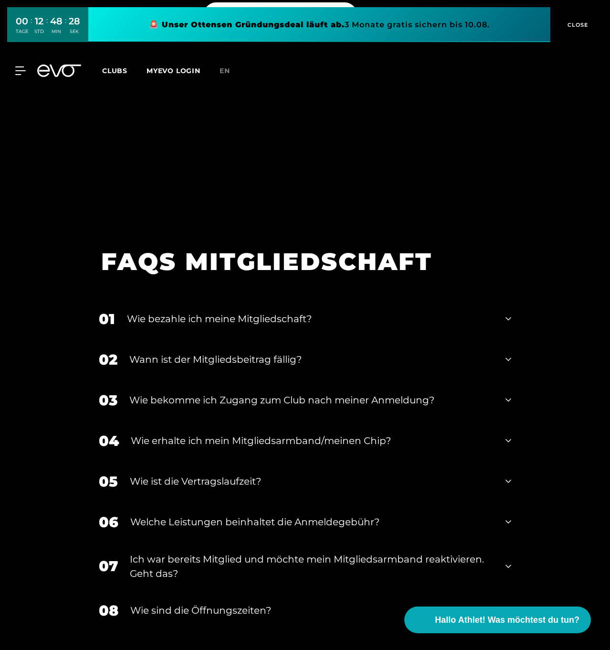
click at [379, 22] on link at bounding box center [319, 24] width 462 height 35
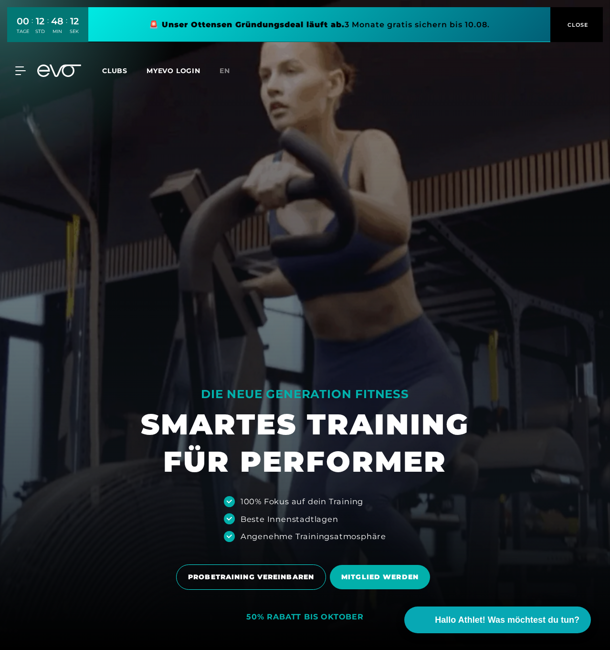
click at [118, 69] on span "Clubs" at bounding box center [114, 70] width 25 height 9
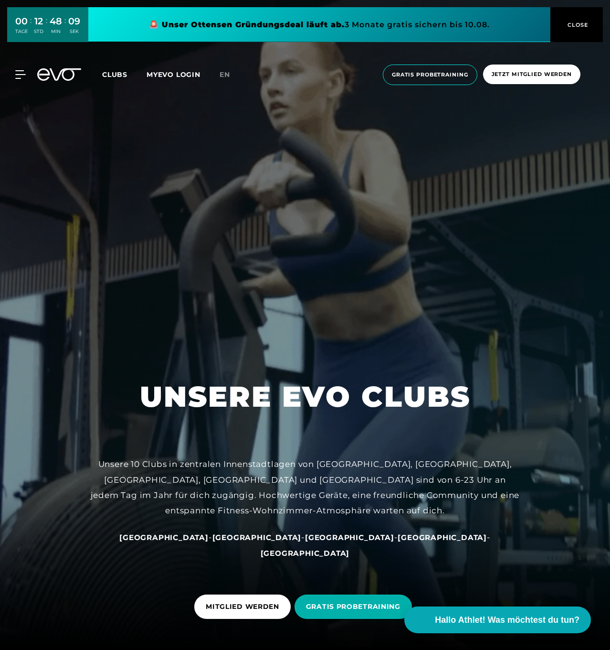
scroll to position [11, 0]
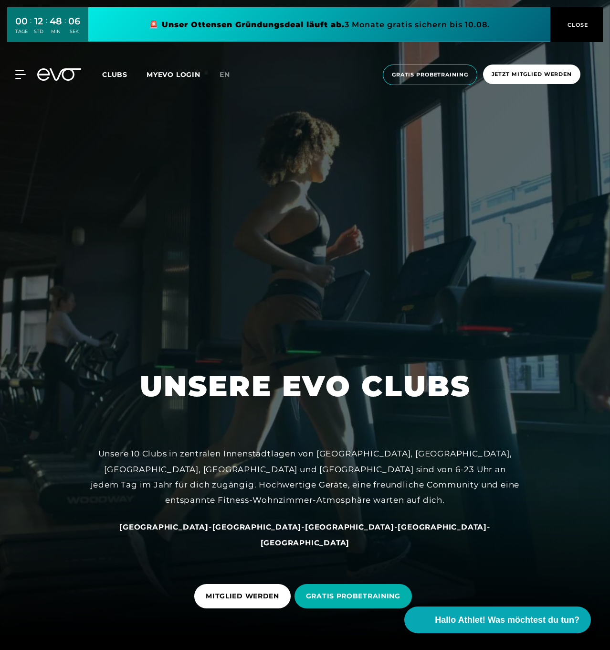
click at [249, 531] on span "[GEOGRAPHIC_DATA]" at bounding box center [257, 526] width 89 height 9
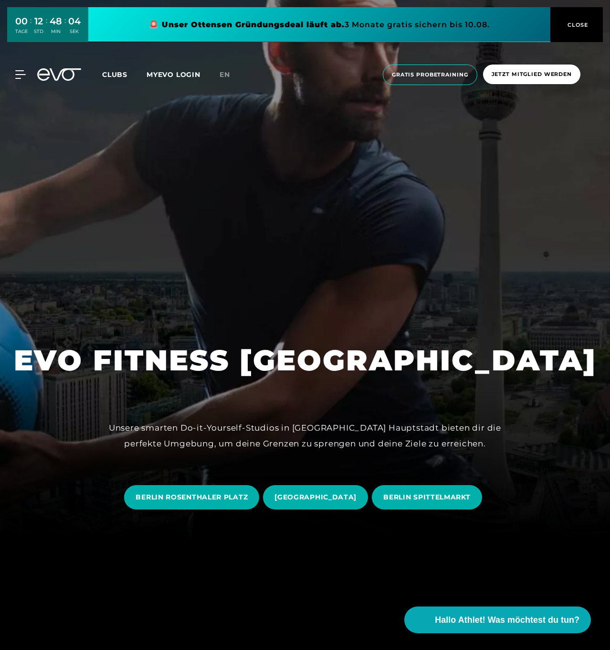
scroll to position [145, 0]
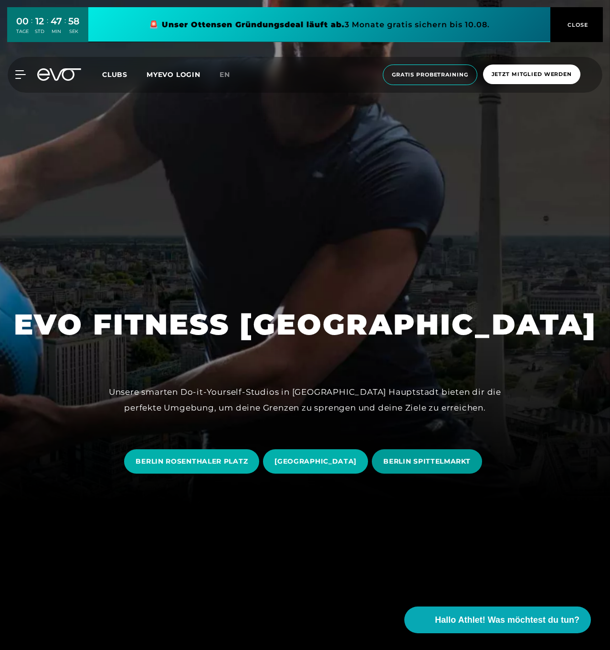
click at [433, 459] on span "BERLIN SPITTELMARKT" at bounding box center [427, 461] width 87 height 10
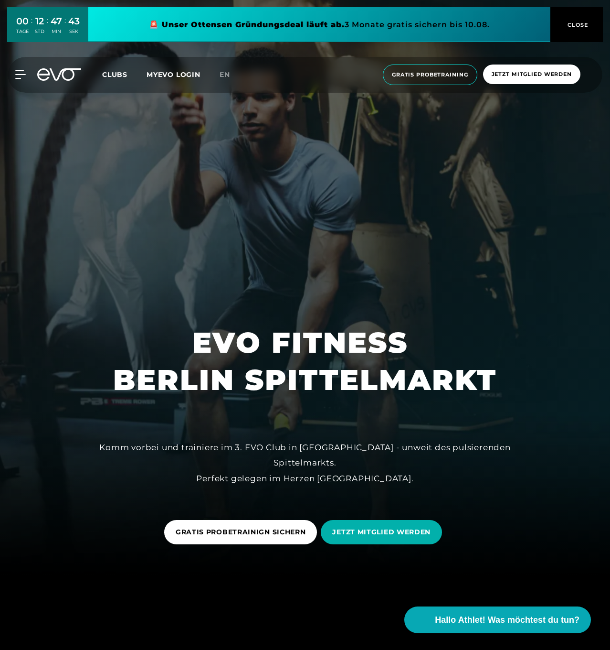
scroll to position [75, 0]
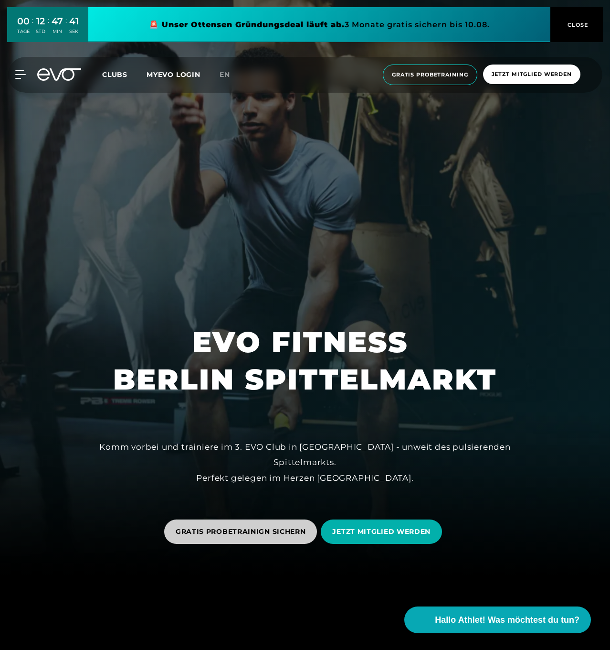
click at [247, 528] on span "GRATIS PROBETRAINIGN SICHERN" at bounding box center [241, 531] width 130 height 10
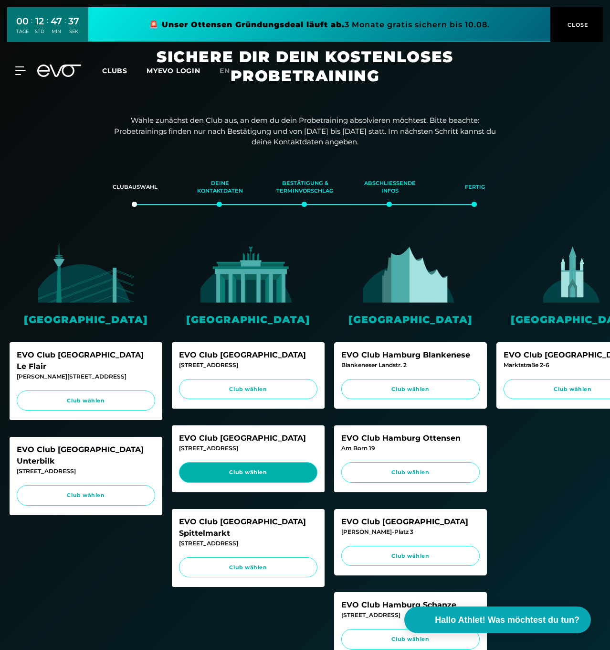
scroll to position [1, 0]
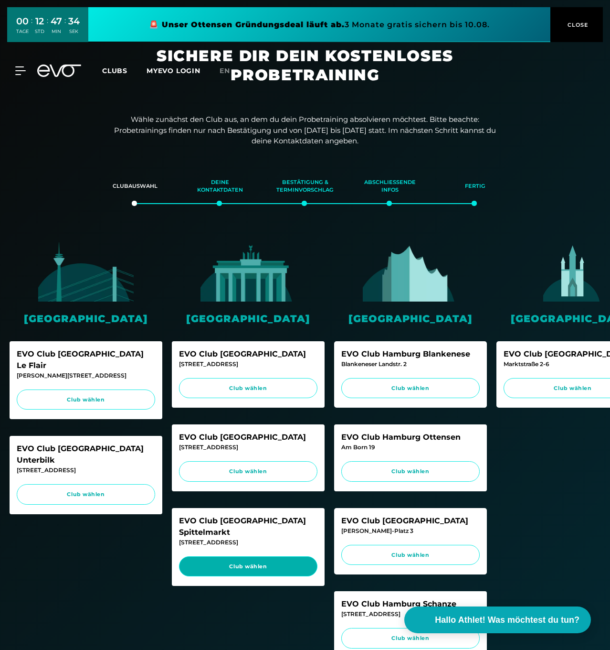
click at [244, 562] on span "Club wählen" at bounding box center [248, 566] width 120 height 8
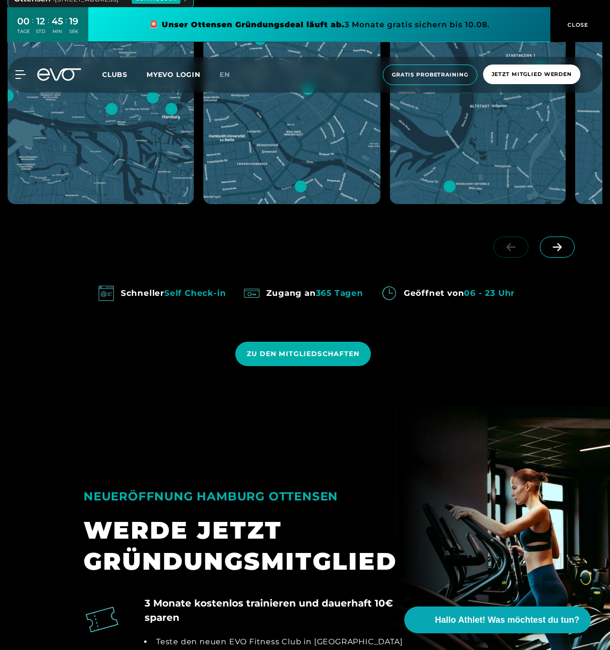
scroll to position [882, 0]
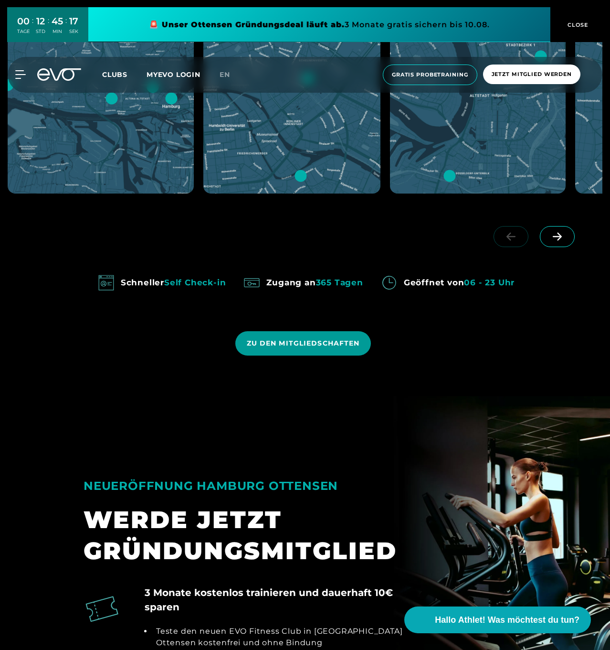
click at [304, 341] on span "ZU DEN MITGLIEDSCHAFTEN" at bounding box center [303, 343] width 113 height 10
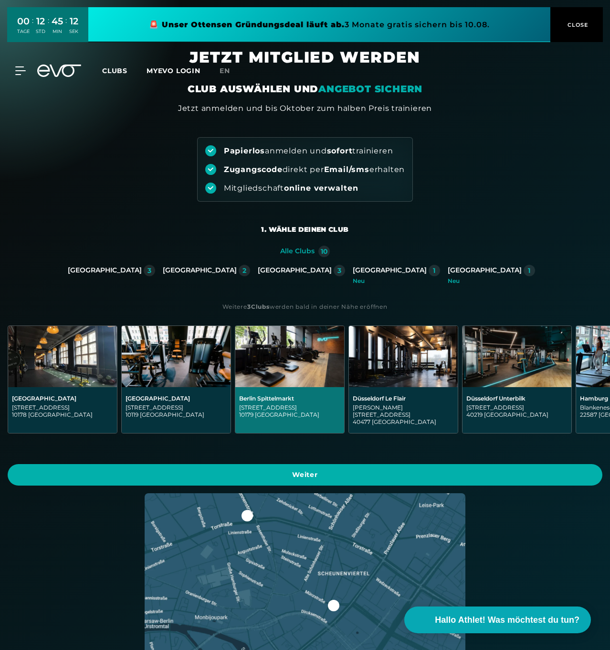
click at [299, 373] on img at bounding box center [289, 356] width 109 height 61
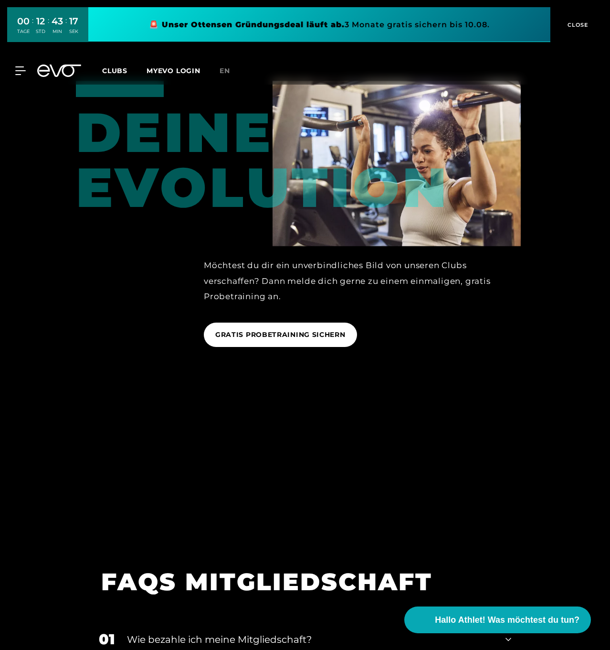
scroll to position [1592, 0]
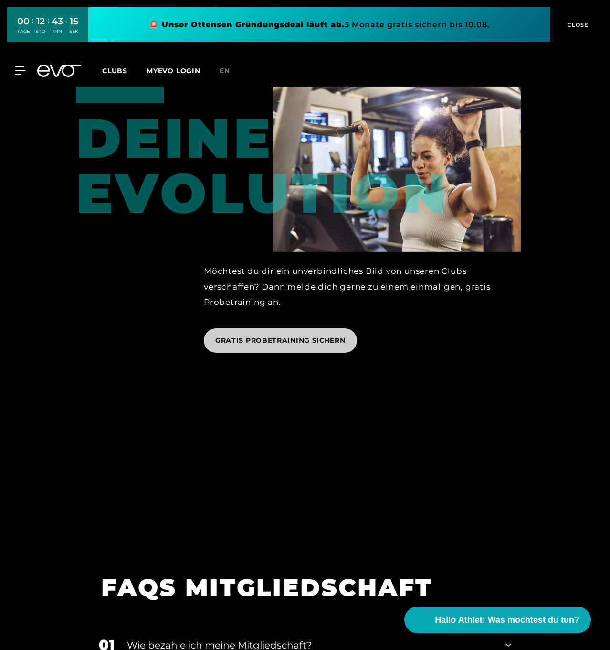
click at [293, 340] on span "GRATIS PROBETRAINING SICHERN" at bounding box center [280, 340] width 130 height 10
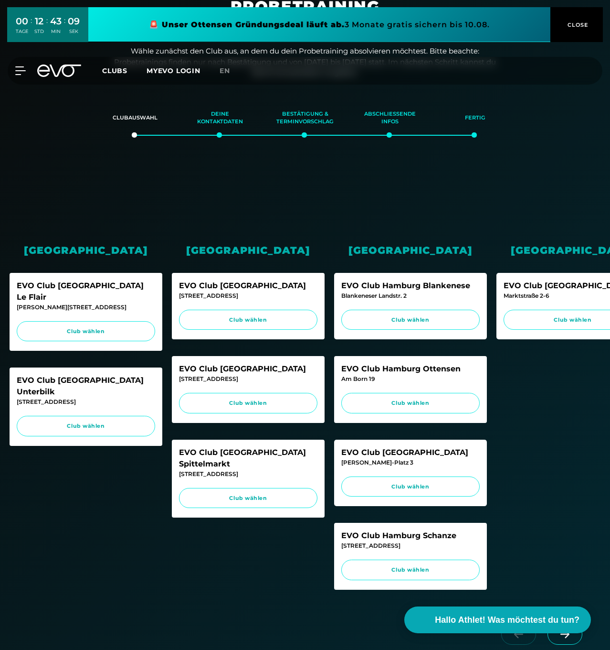
scroll to position [100, 0]
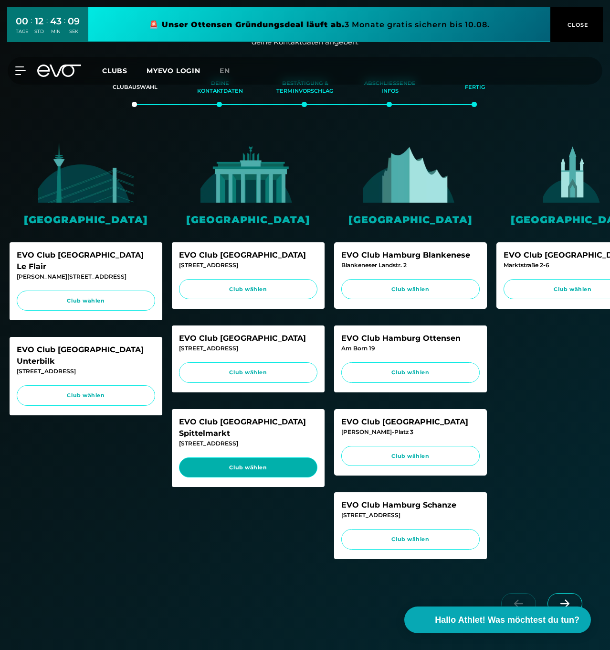
click at [270, 463] on span "Club wählen" at bounding box center [248, 467] width 120 height 8
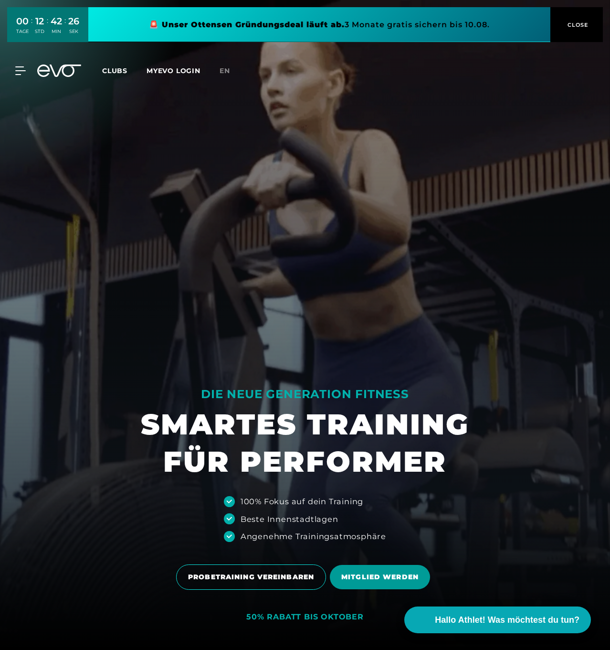
click at [394, 573] on span "MITGLIED WERDEN" at bounding box center [380, 577] width 77 height 10
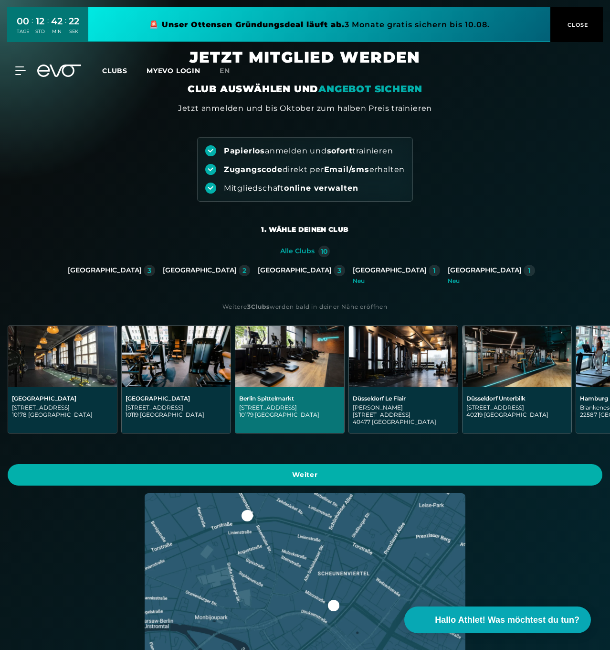
click at [285, 375] on img at bounding box center [289, 356] width 109 height 61
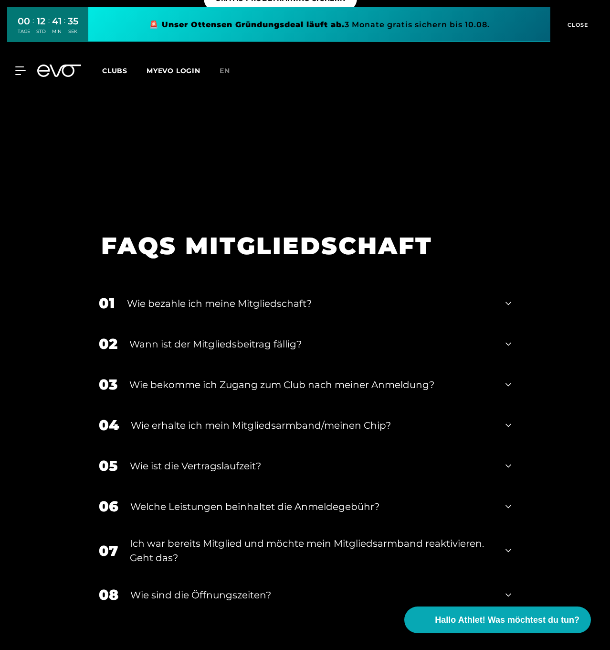
scroll to position [1943, 0]
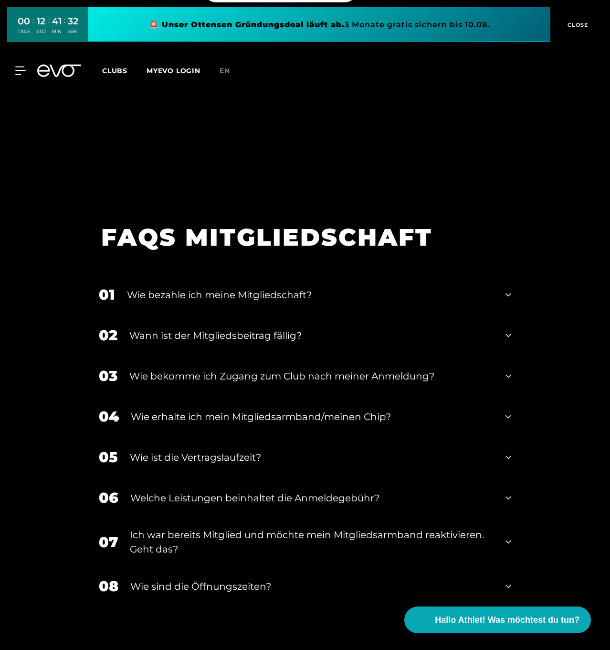
click at [199, 415] on div "Wie erhalte ich mein Mitgliedsarmband/meinen Chip?" at bounding box center [312, 416] width 363 height 14
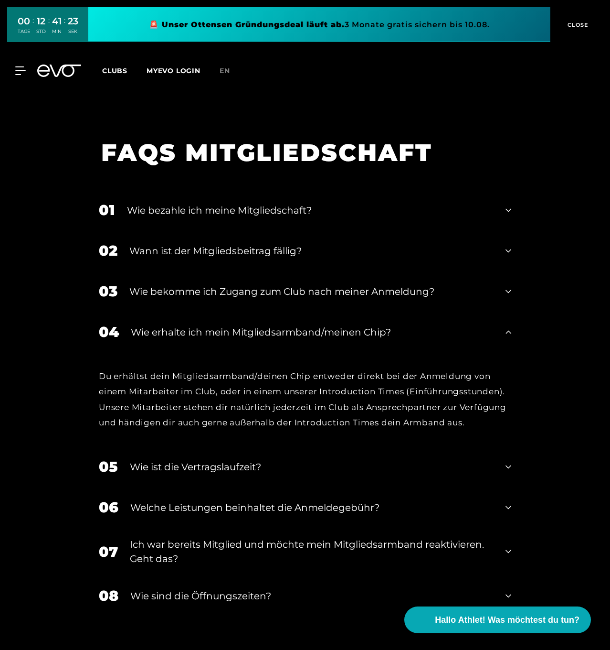
scroll to position [2032, 0]
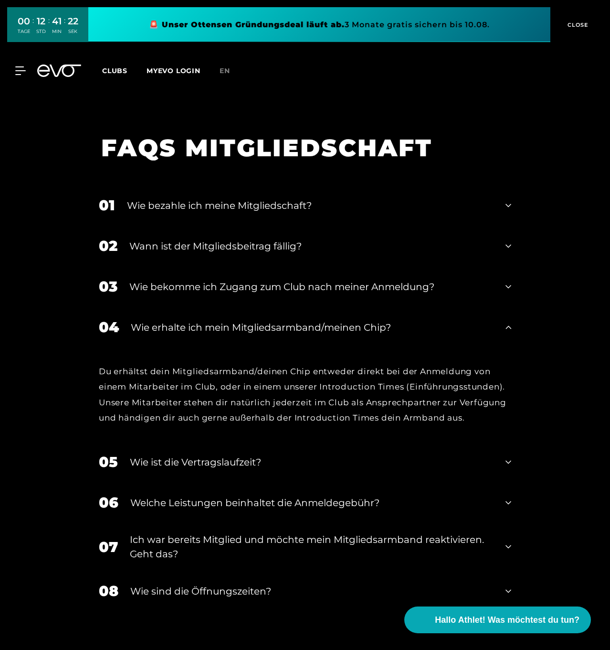
click at [191, 460] on div "Wie ist die Vertragslaufzeit?" at bounding box center [312, 462] width 364 height 14
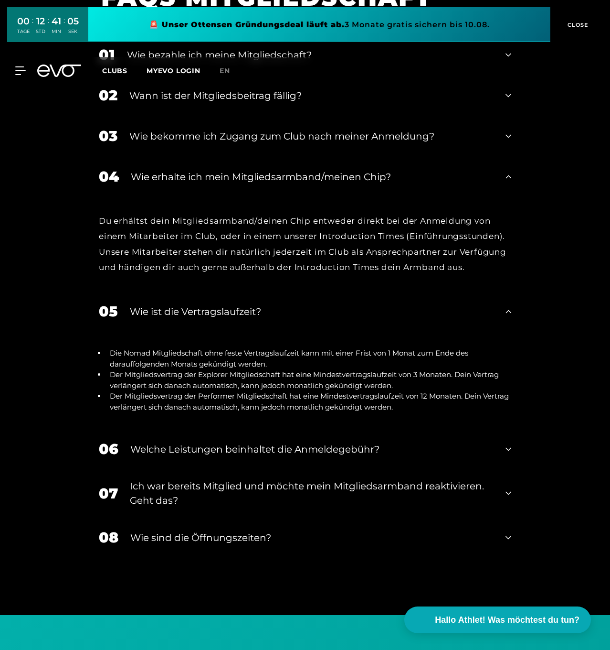
scroll to position [2184, 0]
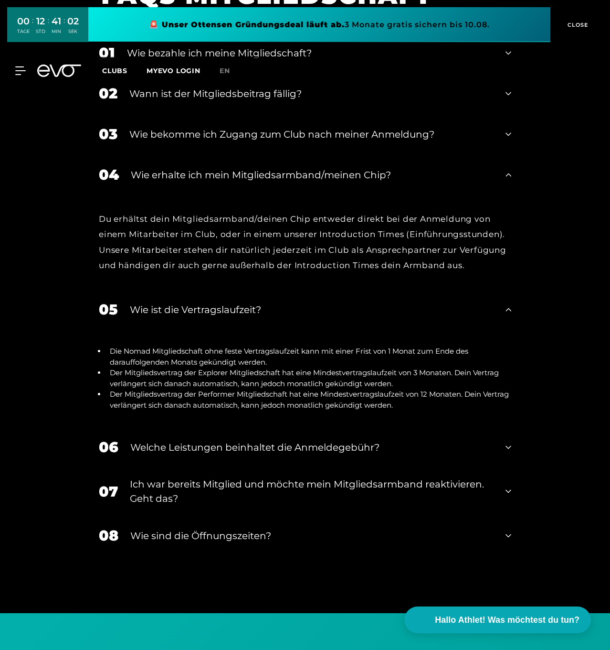
click at [197, 443] on div "Welche Leistungen beinhaltet die Anmeldegebühr?" at bounding box center [311, 447] width 363 height 14
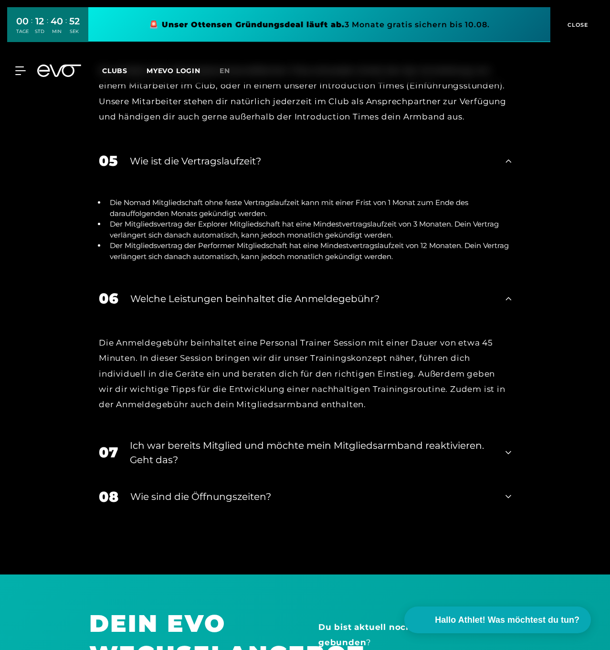
scroll to position [2335, 0]
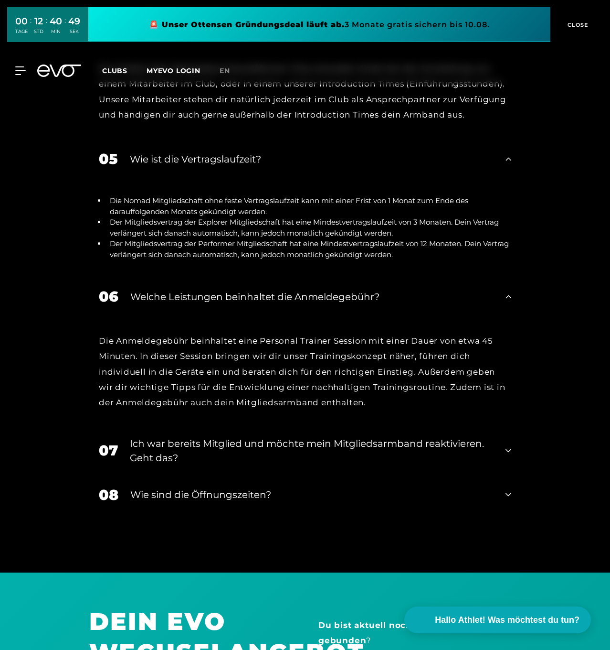
click at [208, 439] on div "Ich war bereits Mitglied und möchte mein Mitgliedsarmband reaktivieren. Geht da…" at bounding box center [312, 450] width 364 height 29
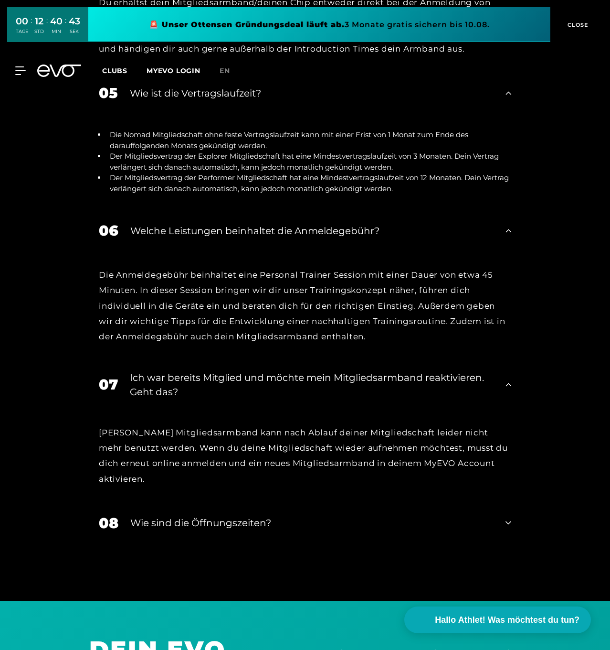
scroll to position [2426, 0]
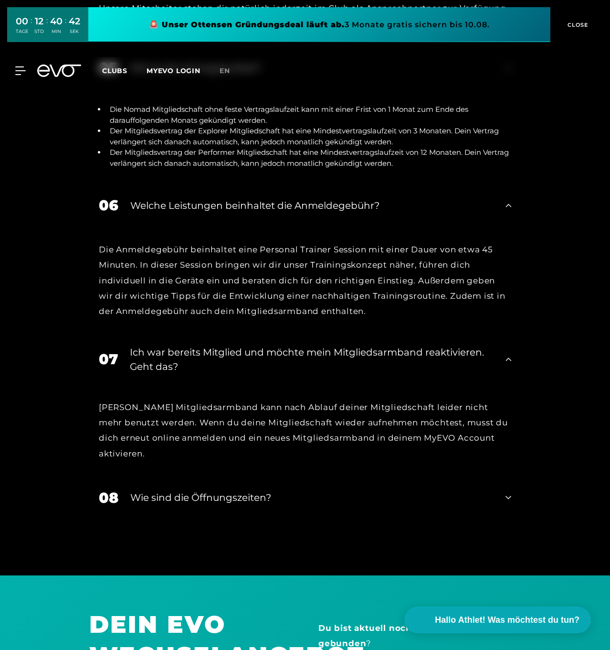
click at [199, 490] on div "Wie sind die Öffnungszeiten?" at bounding box center [311, 497] width 363 height 14
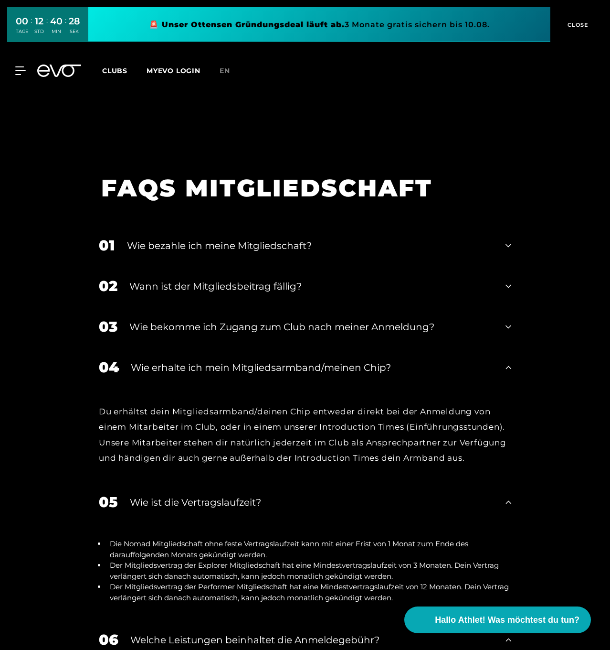
scroll to position [1943, 0]
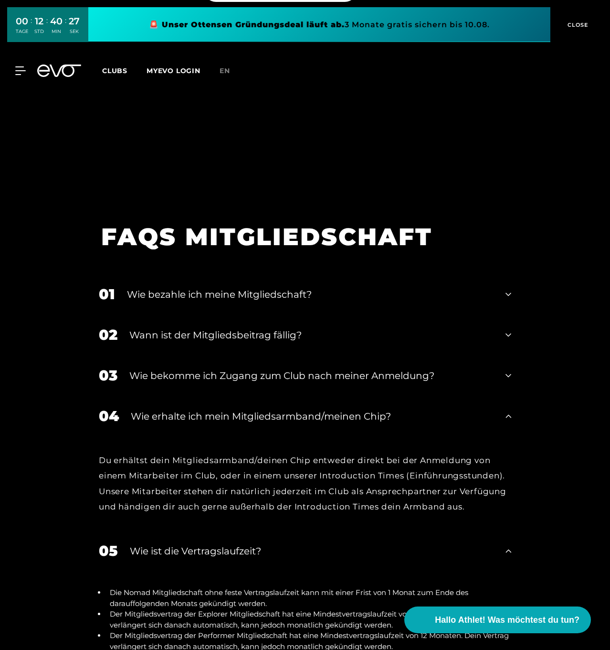
click at [208, 374] on div "Wie bekomme ich Zugang zum Club nach meiner Anmeldung?" at bounding box center [311, 375] width 364 height 14
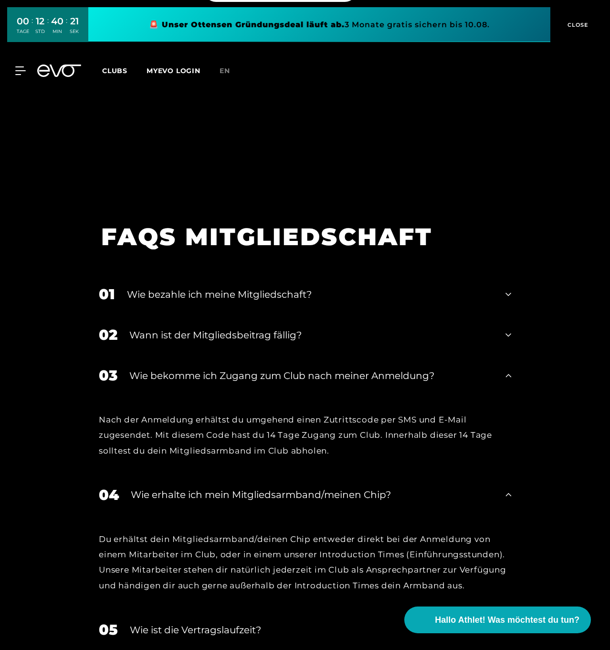
click at [185, 334] on div "Wann ist der Mitgliedsbeitrag fällig?" at bounding box center [311, 335] width 364 height 14
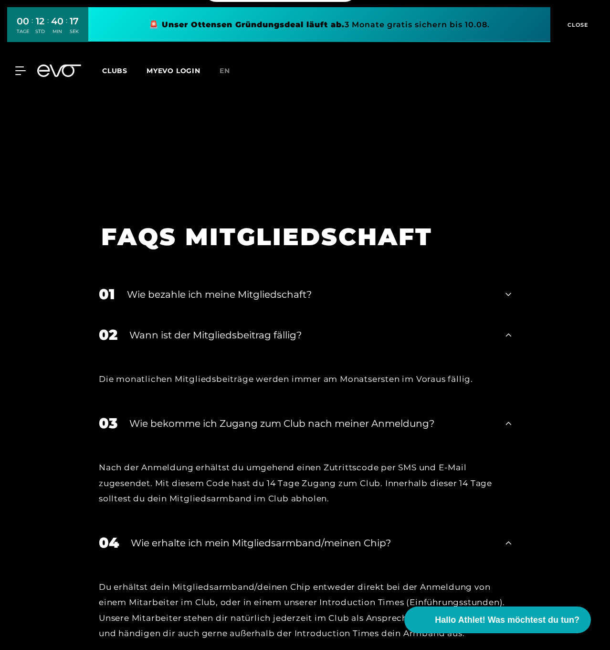
click at [183, 293] on div "Wie bezahle ich meine Mitgliedschaft?" at bounding box center [310, 294] width 367 height 14
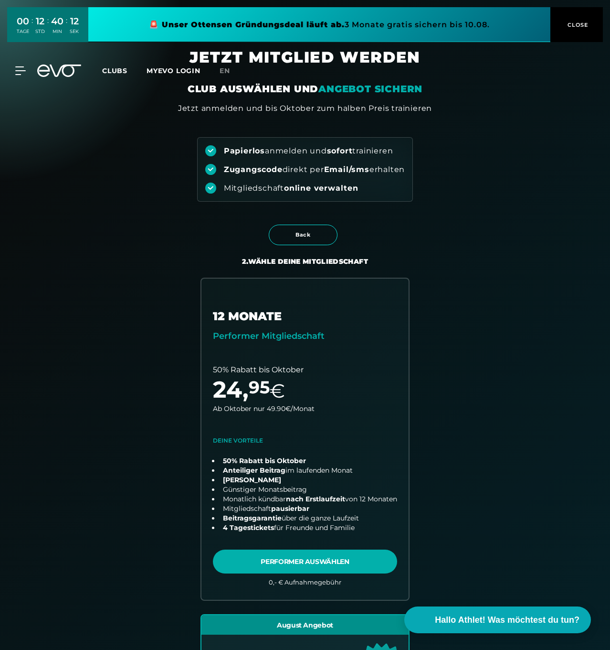
scroll to position [0, 0]
click at [577, 23] on span "CLOSE" at bounding box center [577, 25] width 23 height 9
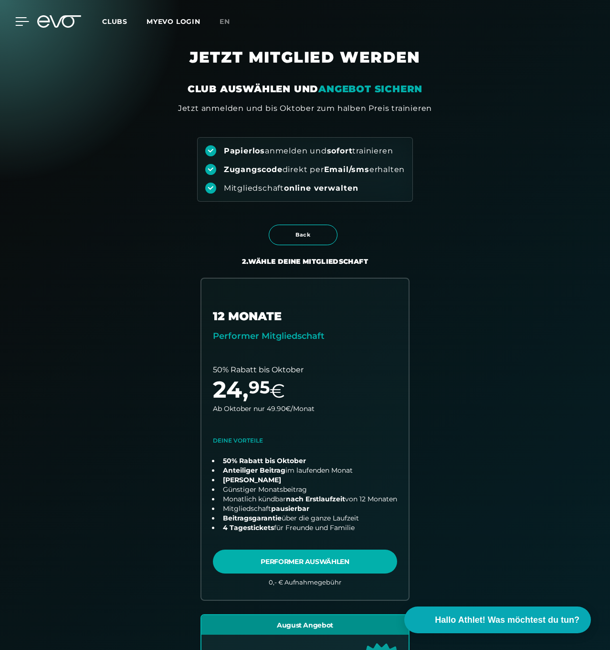
click at [19, 20] on icon at bounding box center [22, 21] width 14 height 9
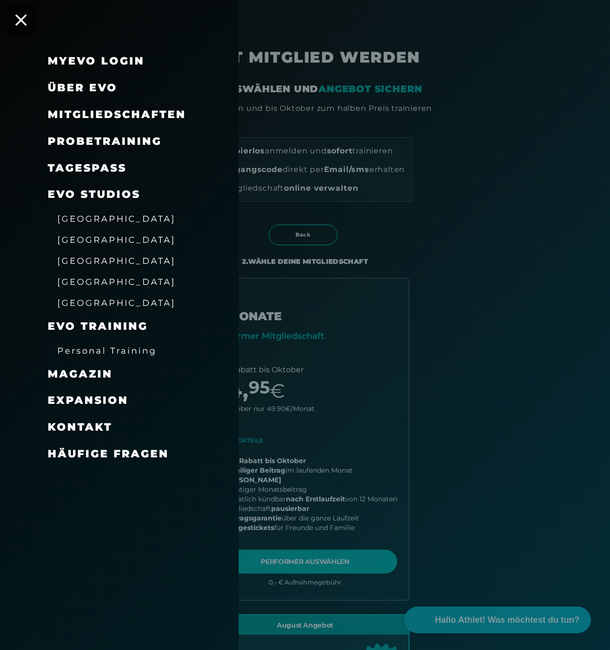
click at [104, 367] on span "Magazin" at bounding box center [80, 373] width 65 height 13
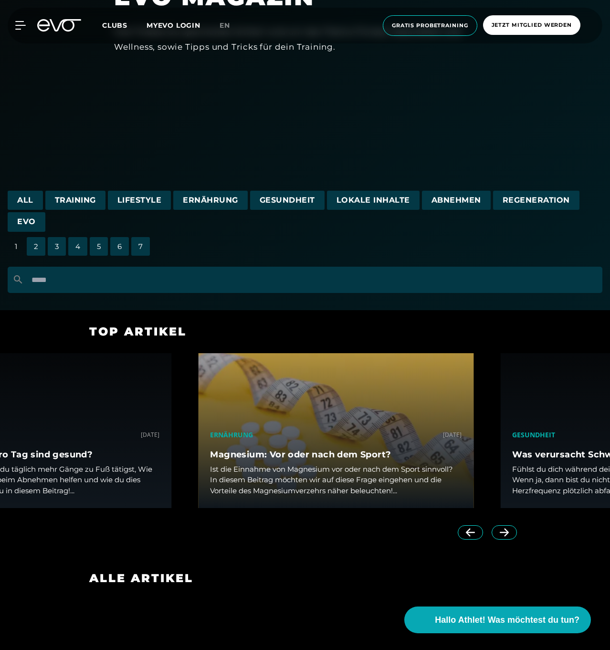
scroll to position [201, 0]
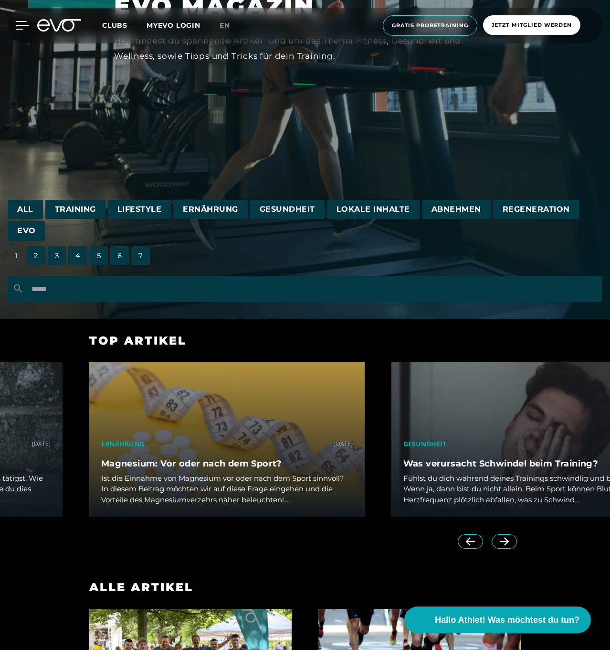
click at [19, 22] on icon at bounding box center [22, 25] width 14 height 9
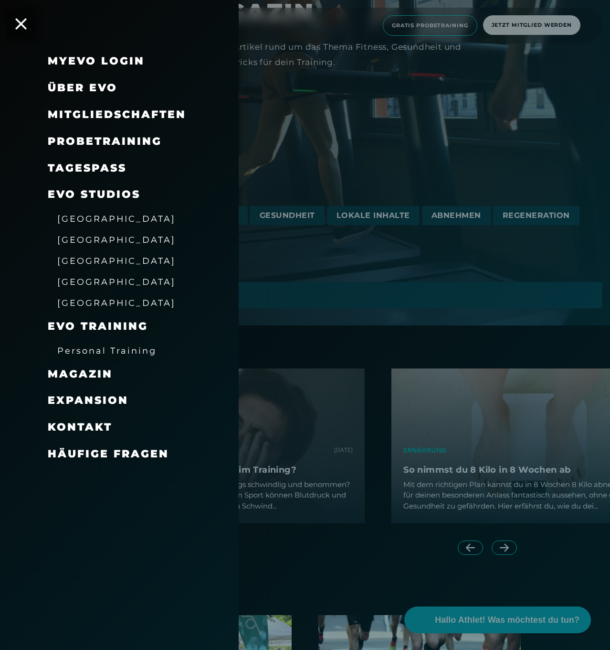
scroll to position [194, 0]
click at [81, 89] on span "Über EVO" at bounding box center [83, 87] width 70 height 13
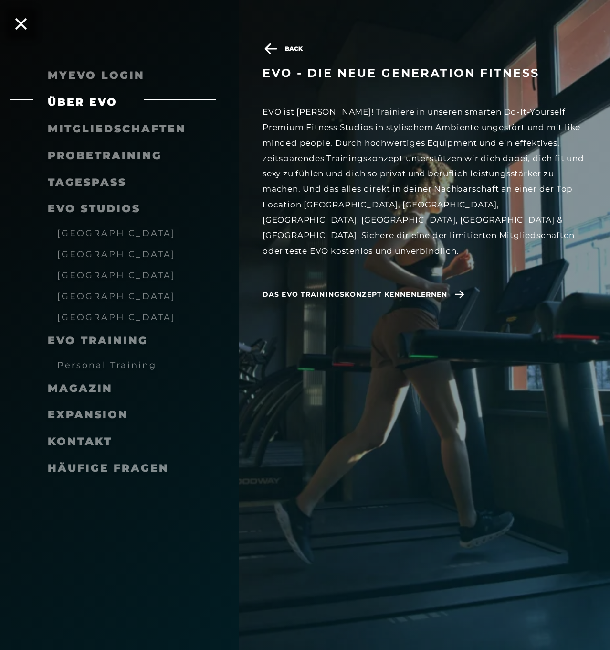
scroll to position [197, 0]
click at [303, 289] on span "Das EVO Trainingskonzept kennenlernen" at bounding box center [355, 294] width 185 height 10
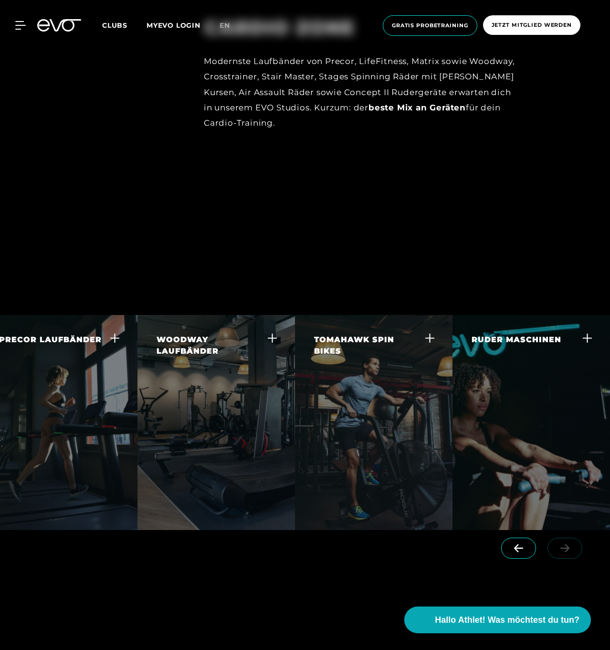
scroll to position [2298, 0]
click at [505, 334] on div "RUDER MASCHINEN" at bounding box center [517, 339] width 90 height 11
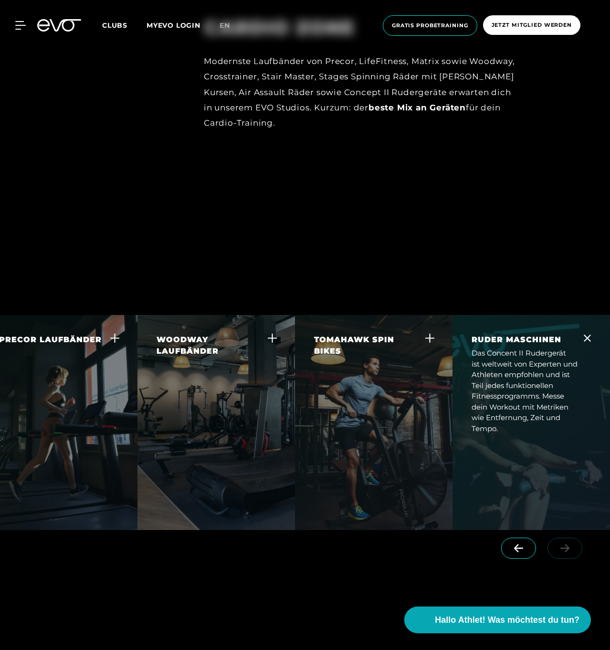
scroll to position [0, 156]
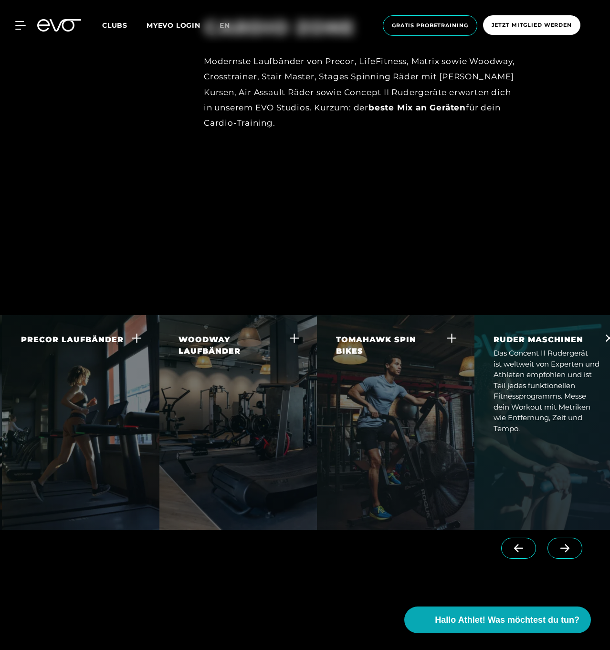
click at [383, 334] on div "TOMAHAWK SPIN BIKES" at bounding box center [389, 345] width 107 height 23
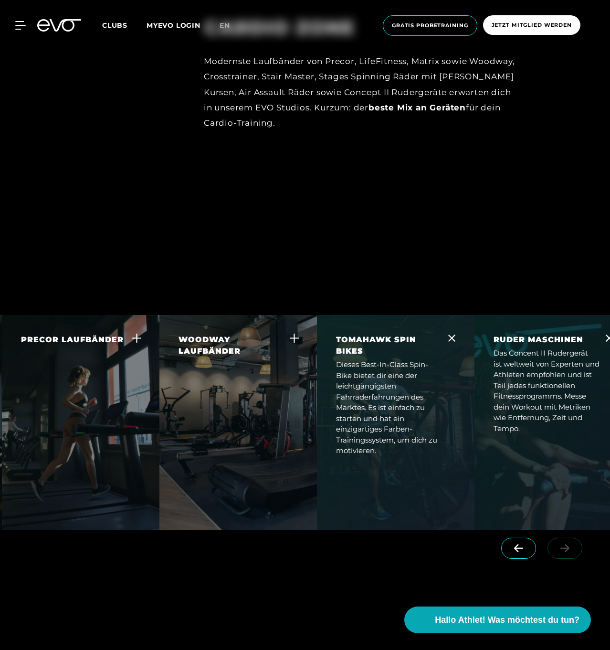
scroll to position [0, 178]
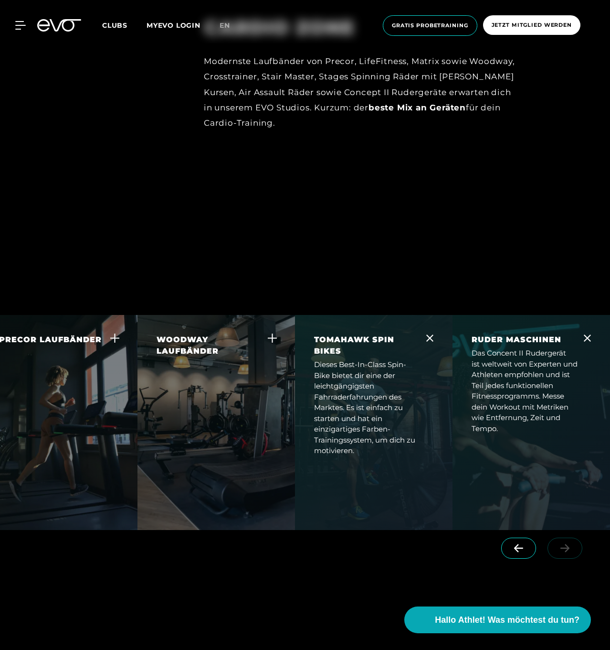
click at [193, 334] on div "WOODWAY LAUFBÄNDER" at bounding box center [210, 345] width 107 height 23
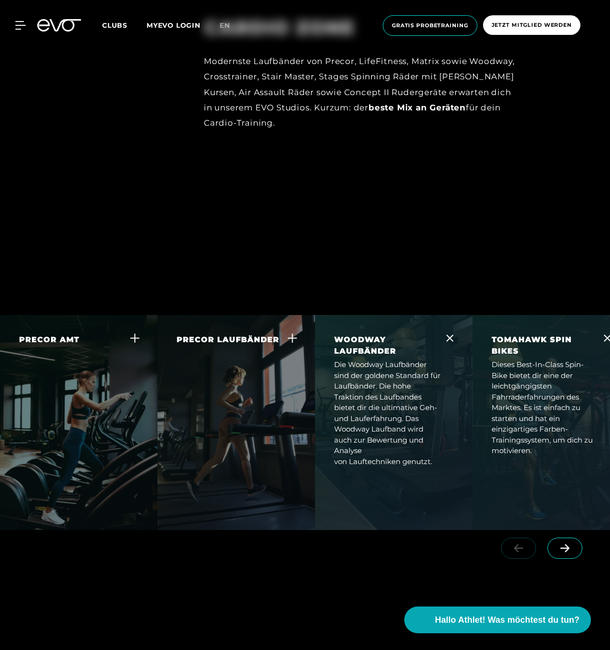
scroll to position [0, 0]
click at [225, 334] on div "PRECOR LAUFBÄNDER" at bounding box center [228, 339] width 103 height 11
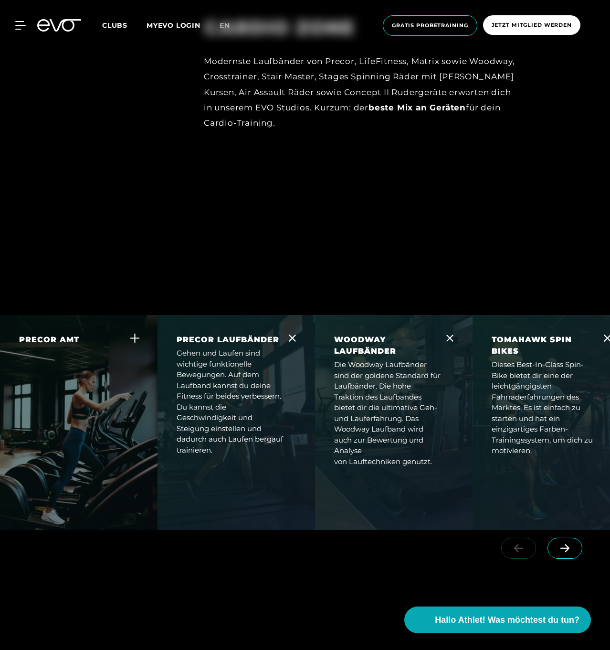
scroll to position [2295, 0]
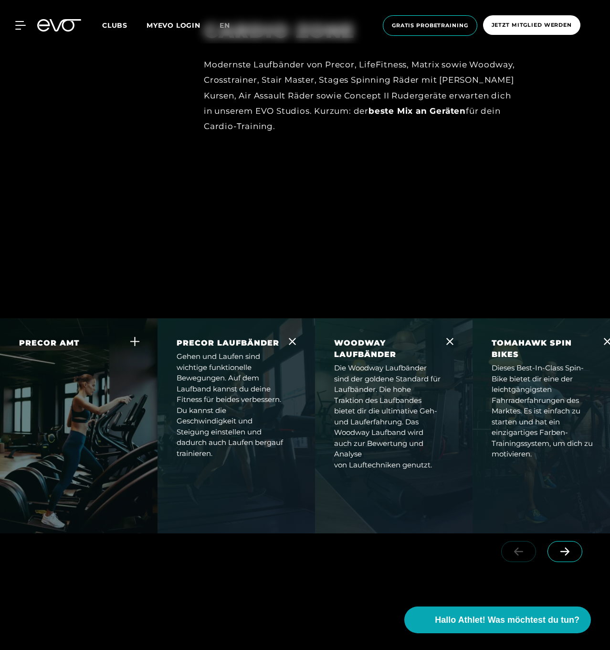
click at [55, 337] on div "PRECOR AMT" at bounding box center [49, 342] width 60 height 11
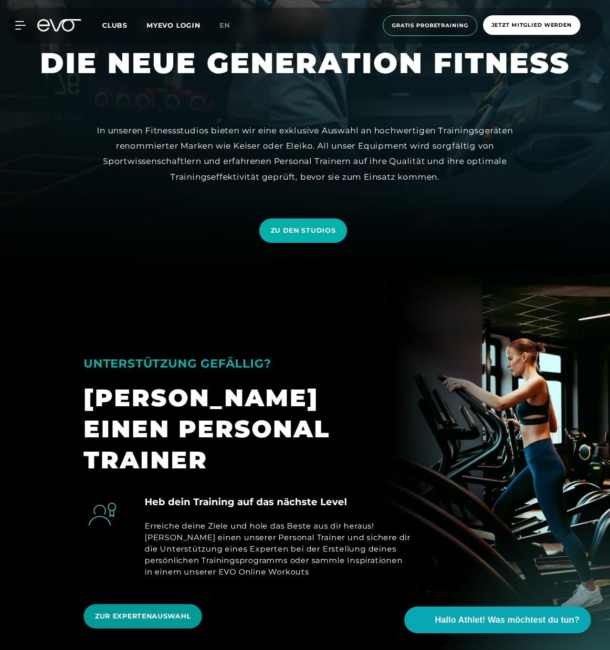
scroll to position [376, 0]
click at [164, 611] on span "ZUR EXPERTENAUSWAHL" at bounding box center [143, 616] width 96 height 10
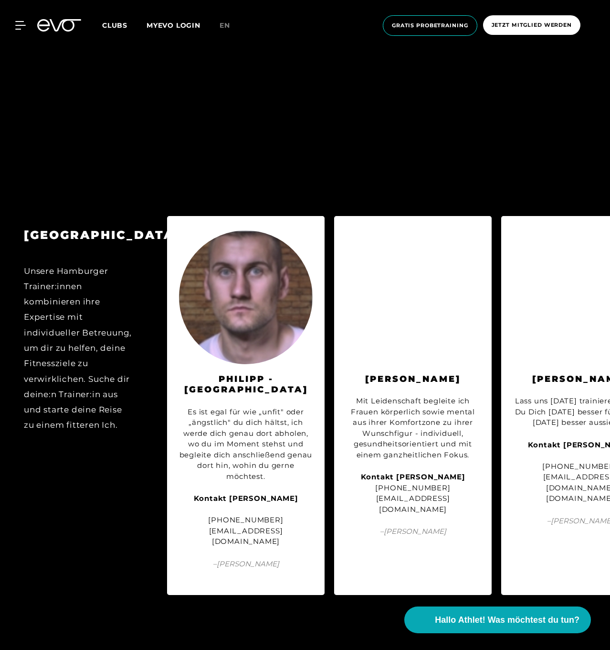
scroll to position [2414, 0]
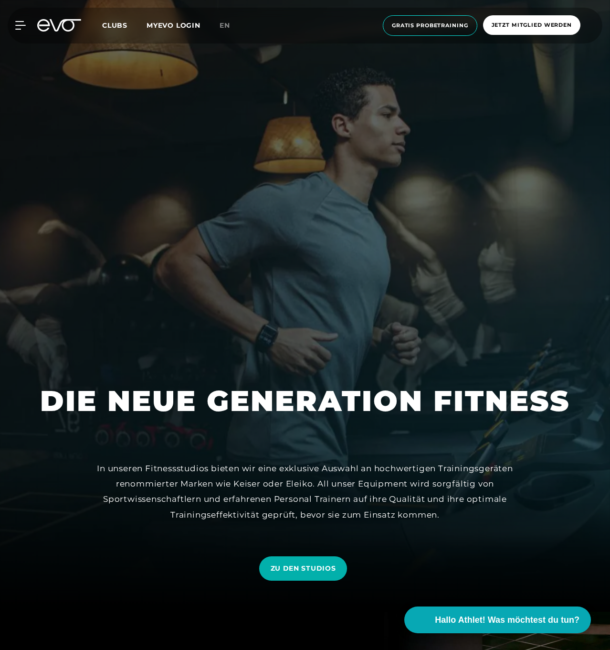
scroll to position [41, 0]
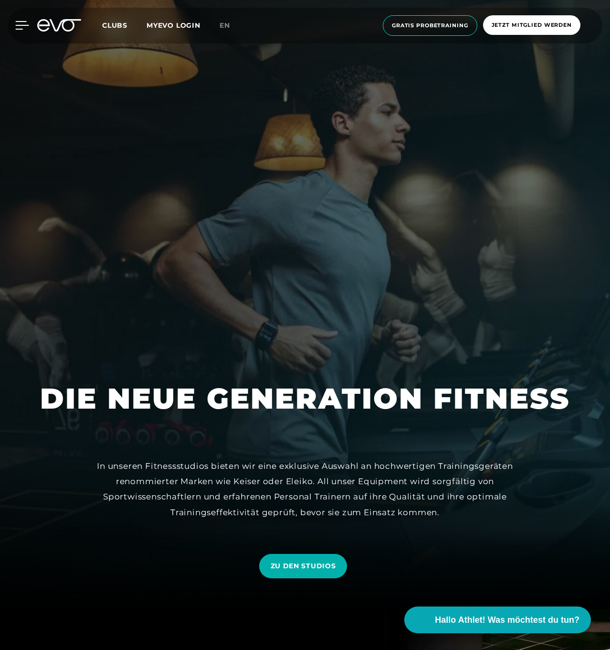
click at [18, 24] on icon at bounding box center [22, 25] width 14 height 9
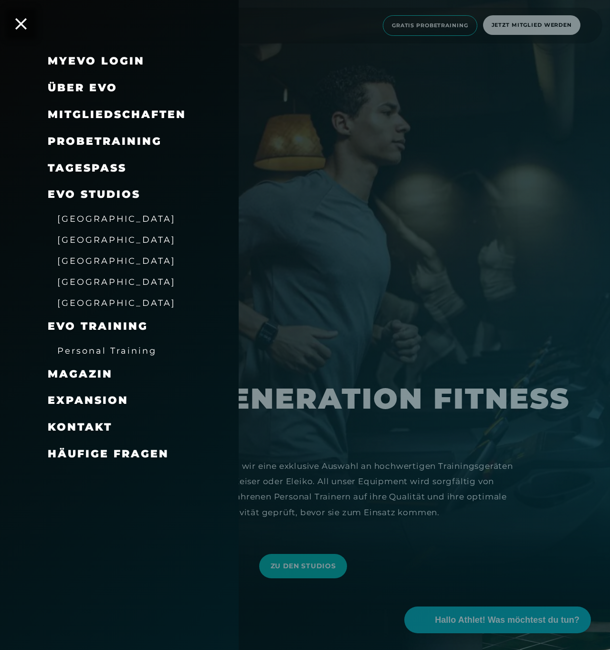
click at [66, 113] on span "Mitgliedschaften" at bounding box center [117, 114] width 139 height 13
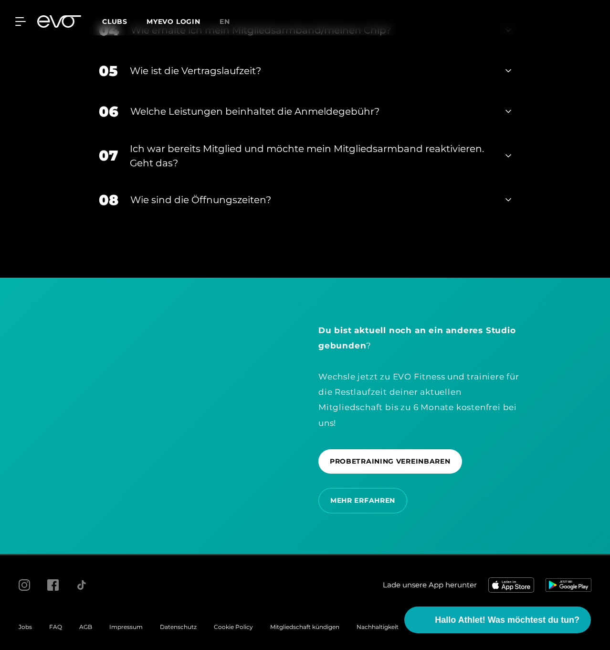
scroll to position [1888, 0]
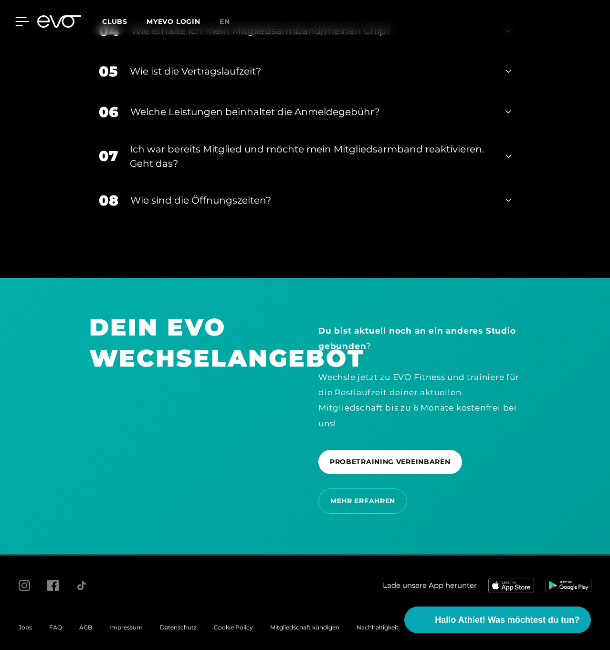
click at [21, 22] on icon at bounding box center [22, 21] width 14 height 9
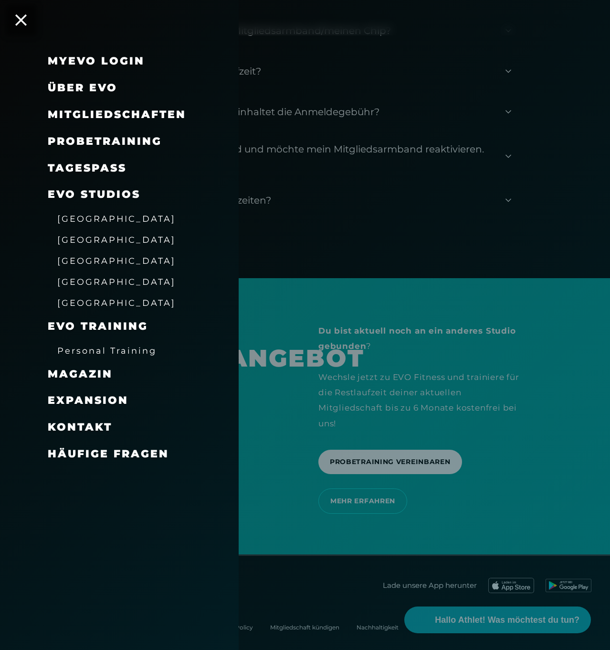
click at [70, 167] on link "TAGESPASS" at bounding box center [87, 167] width 79 height 13
click at [76, 236] on span "[GEOGRAPHIC_DATA]" at bounding box center [116, 240] width 118 height 10
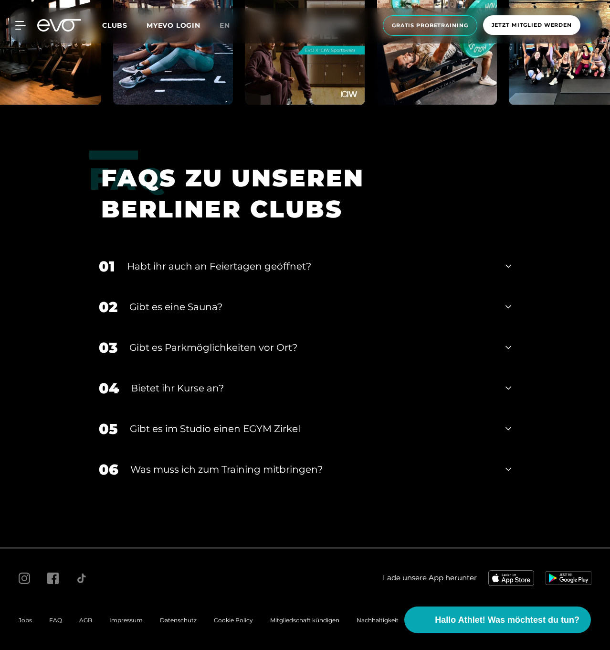
scroll to position [3947, 0]
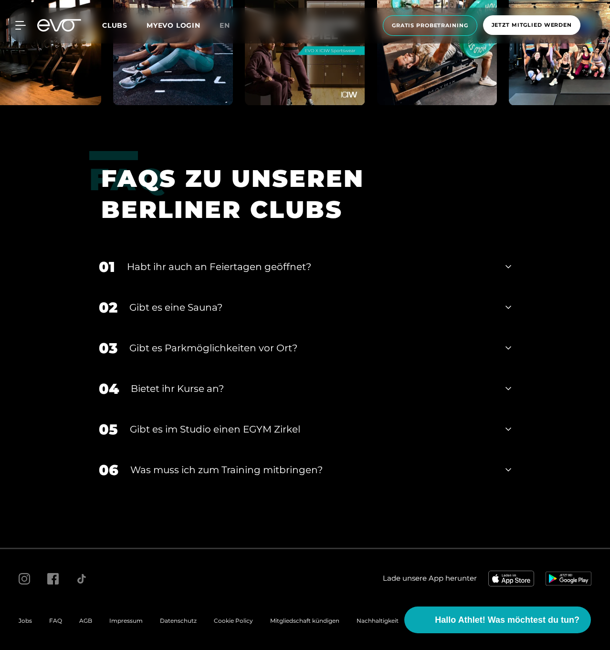
click at [181, 470] on div "Was muss ich zum Training mitbringen?" at bounding box center [311, 469] width 363 height 14
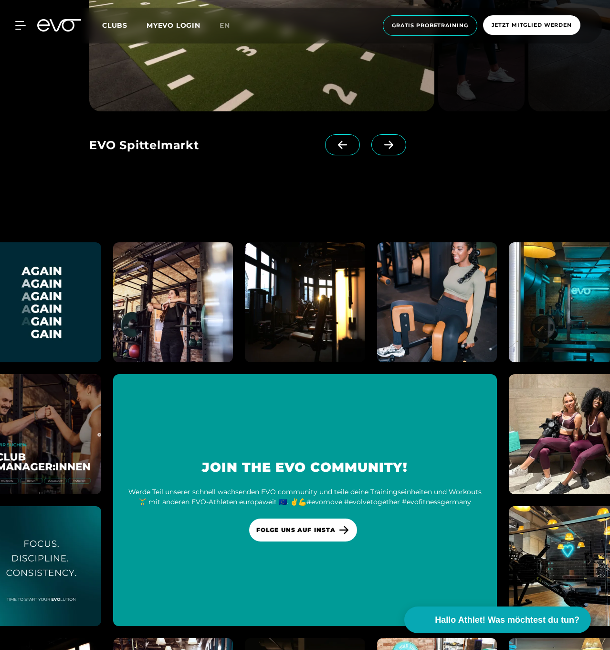
scroll to position [3281, 0]
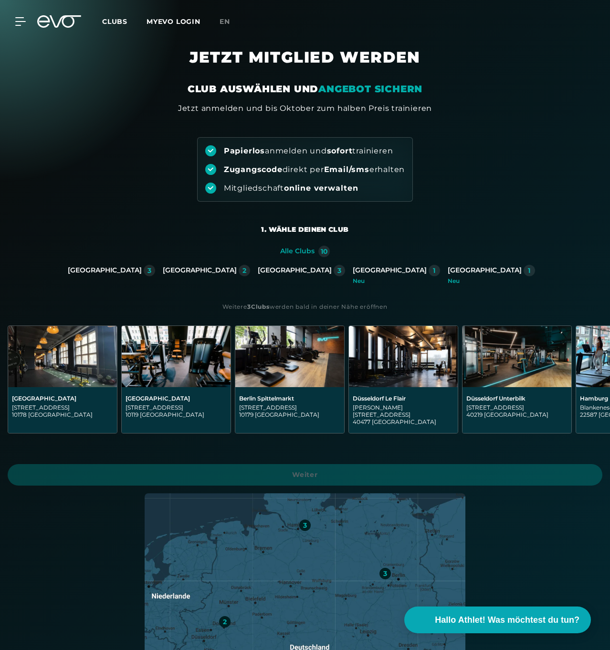
scroll to position [2, 0]
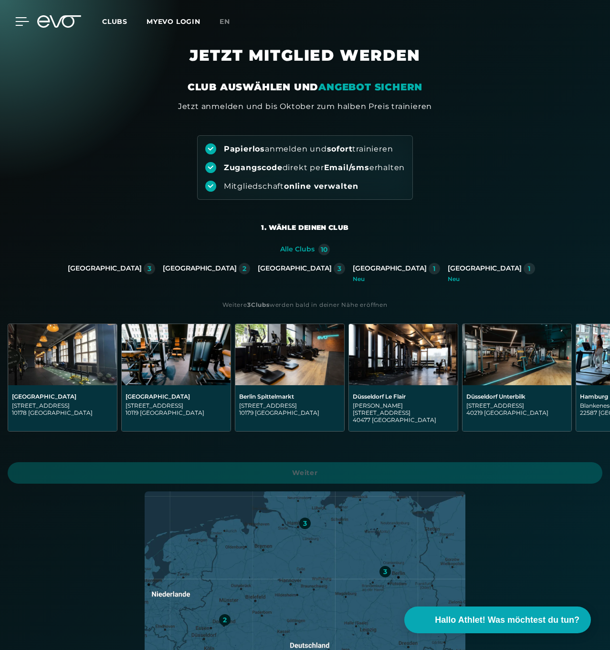
click at [23, 20] on icon at bounding box center [22, 21] width 14 height 9
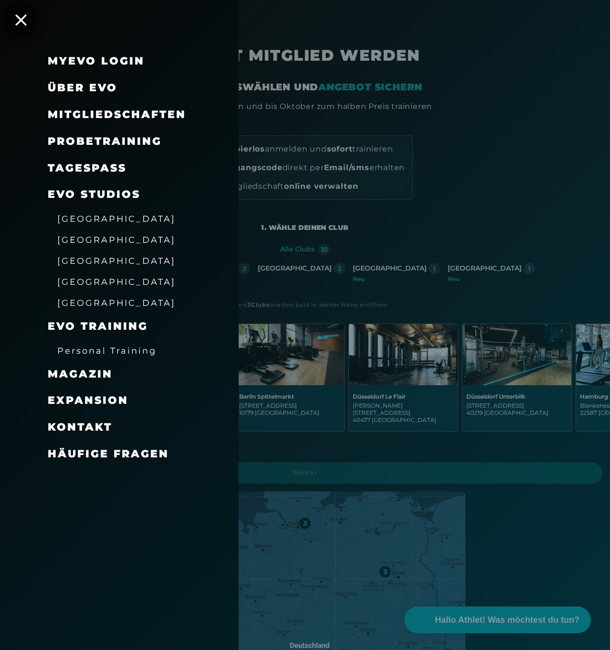
scroll to position [0, 0]
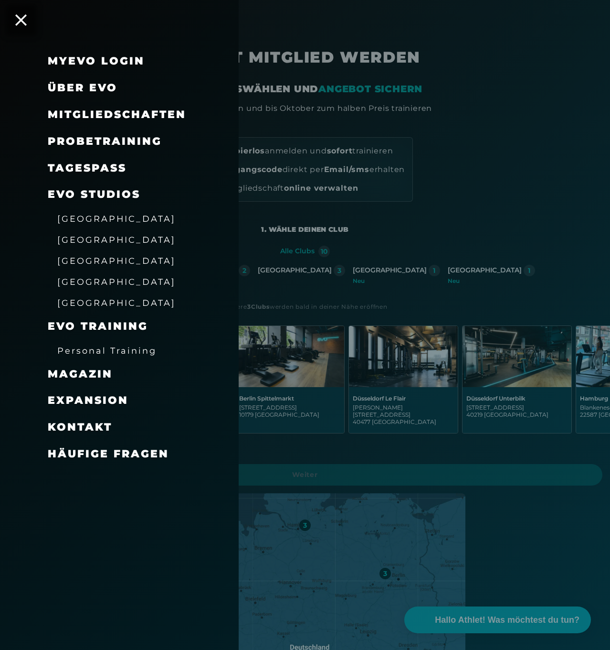
click at [84, 394] on span "Expansion" at bounding box center [88, 400] width 81 height 13
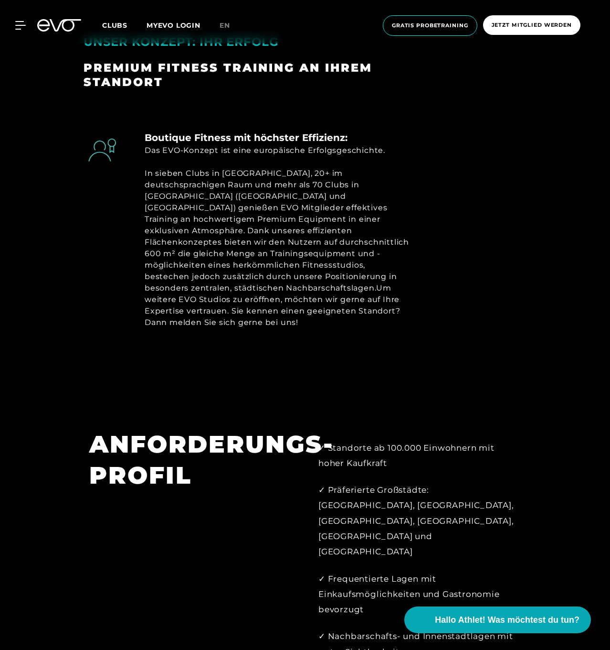
scroll to position [742, 0]
